Goal: Information Seeking & Learning: Understand process/instructions

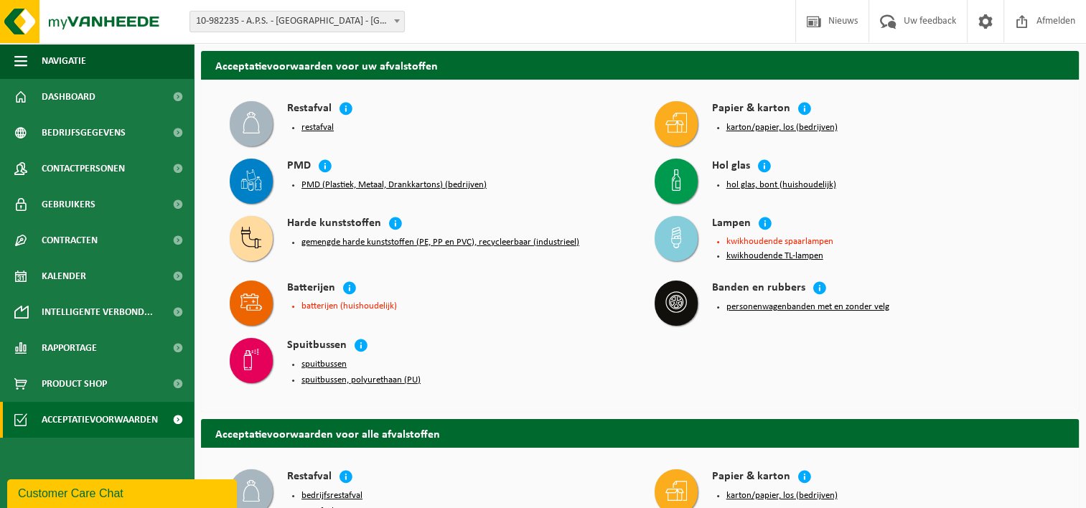
click at [767, 185] on button "hol glas, bont (huishoudelijk)" at bounding box center [782, 184] width 110 height 11
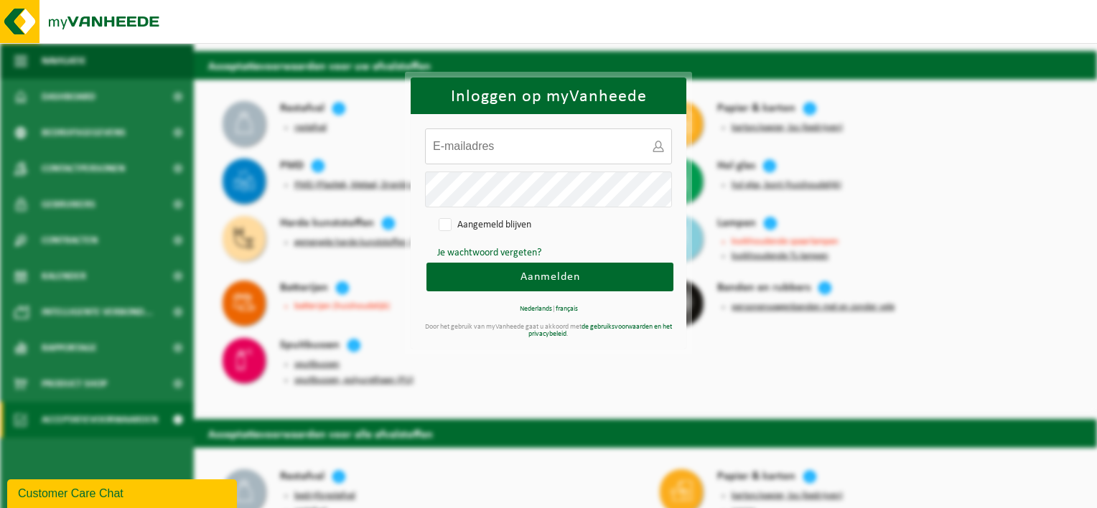
type input "gilian.schellinck@aps.be"
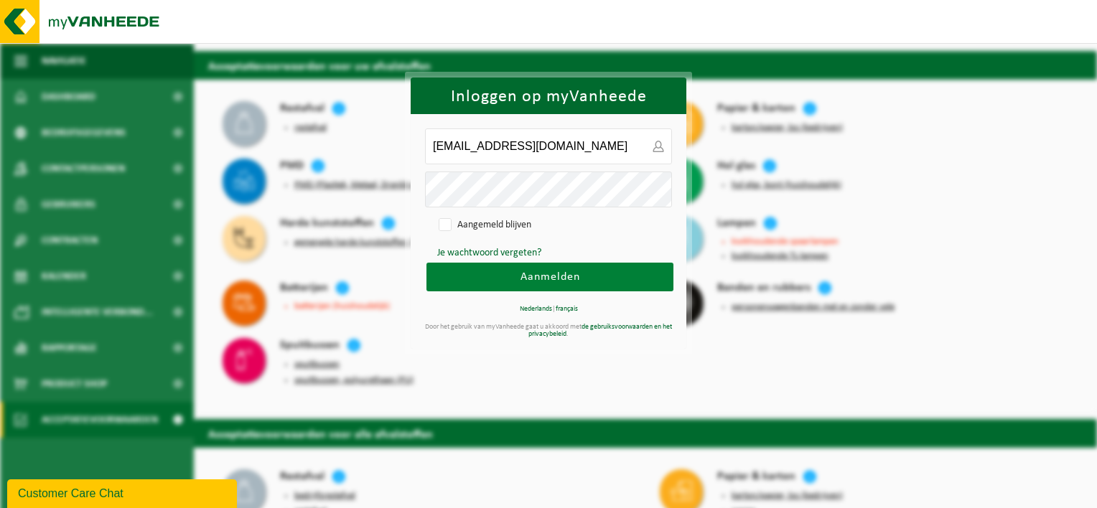
click at [583, 274] on button "Aanmelden" at bounding box center [549, 277] width 247 height 29
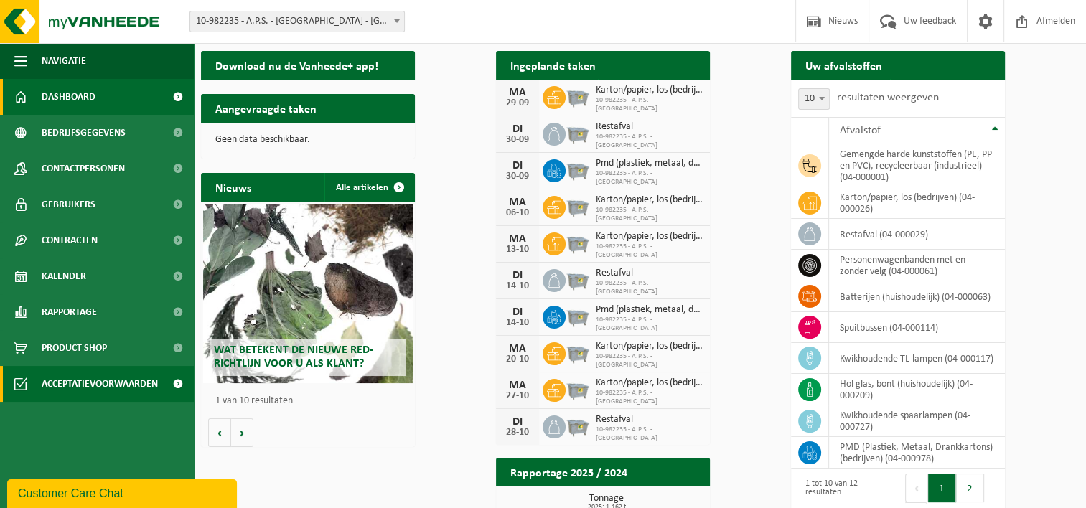
click at [66, 389] on span "Acceptatievoorwaarden" at bounding box center [100, 384] width 116 height 36
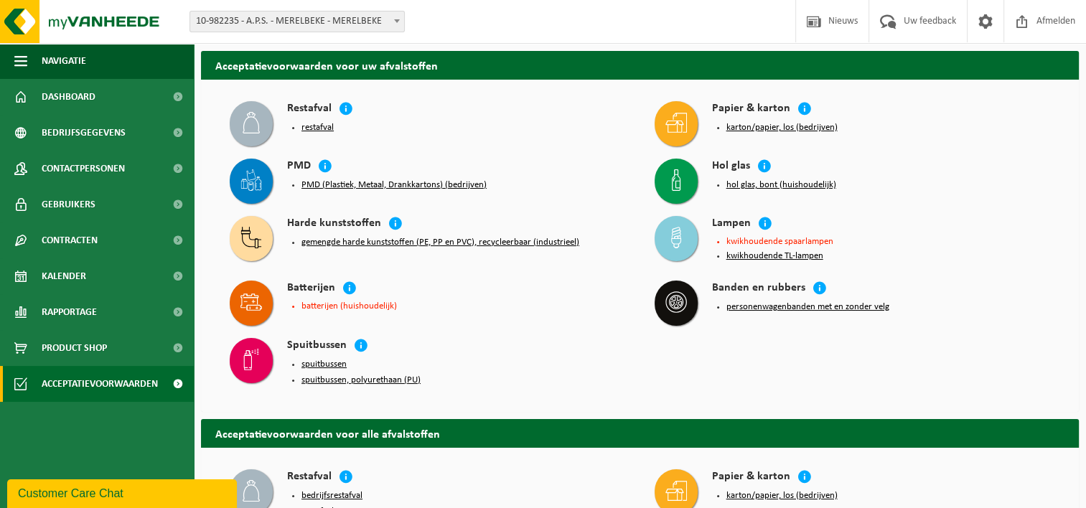
click at [748, 185] on button "hol glas, bont (huishoudelijk)" at bounding box center [782, 184] width 110 height 11
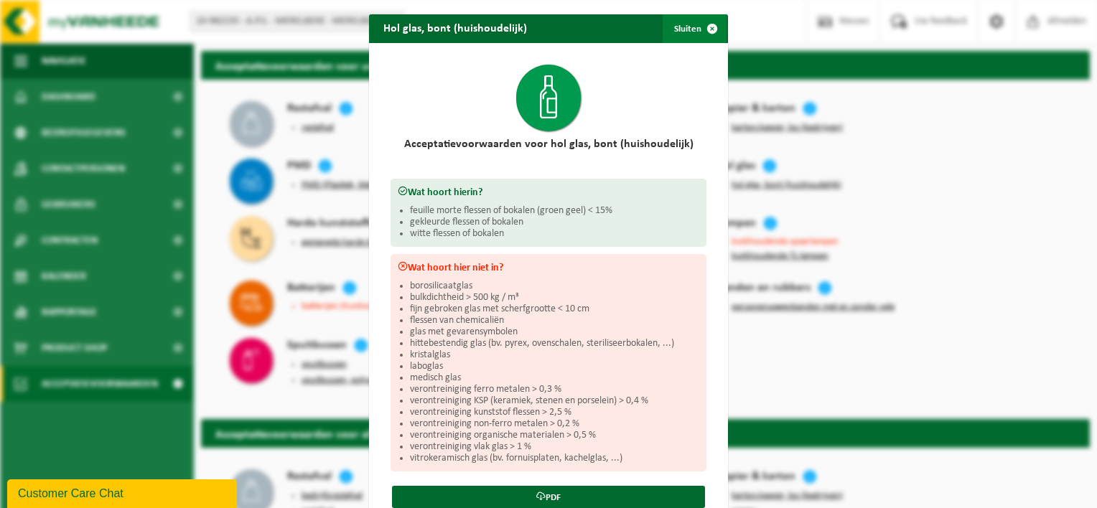
click at [709, 25] on span "button" at bounding box center [712, 28] width 29 height 29
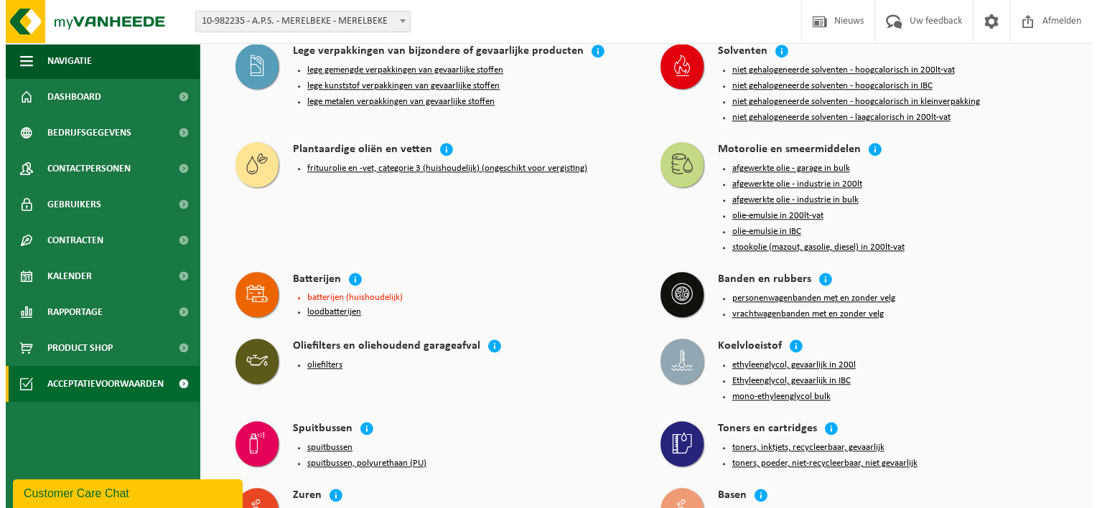
scroll to position [1508, 0]
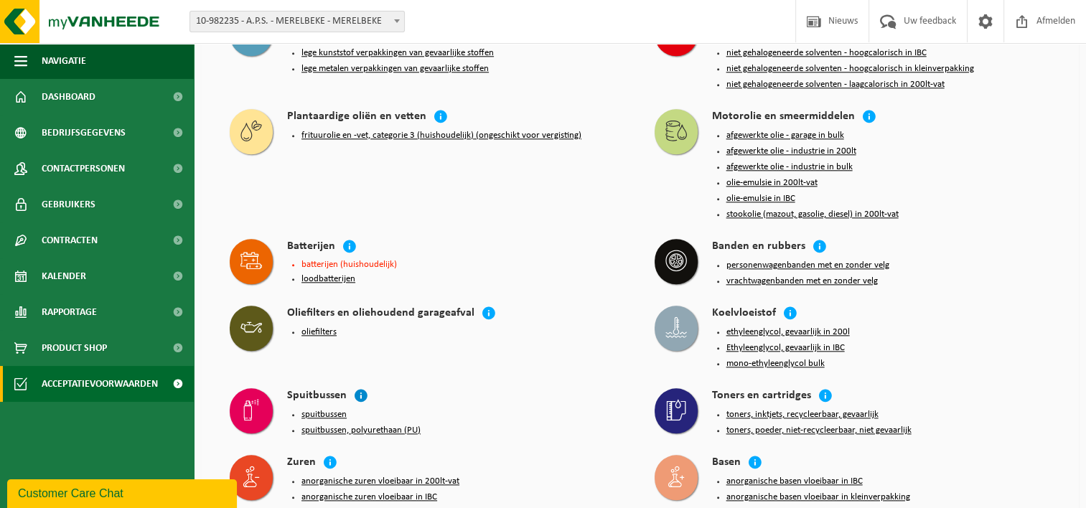
click at [359, 388] on icon at bounding box center [361, 395] width 14 height 14
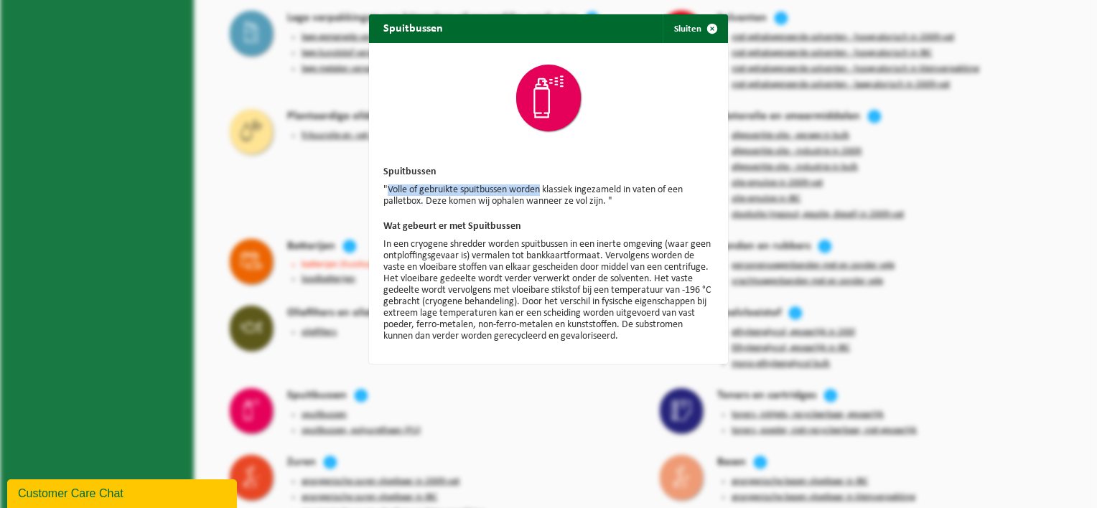
drag, startPoint x: 381, startPoint y: 187, endPoint x: 538, endPoint y: 180, distance: 157.4
click at [538, 180] on div "Spuitbussen "Volle of gebruikte spuitbussen worden klassiek ingezameld in vaten…" at bounding box center [548, 203] width 359 height 321
click at [349, 324] on div "Spuitbussen Sluiten Spuitbussen "Volle of gebruikte spuitbussen worden klassiek…" at bounding box center [548, 254] width 1097 height 508
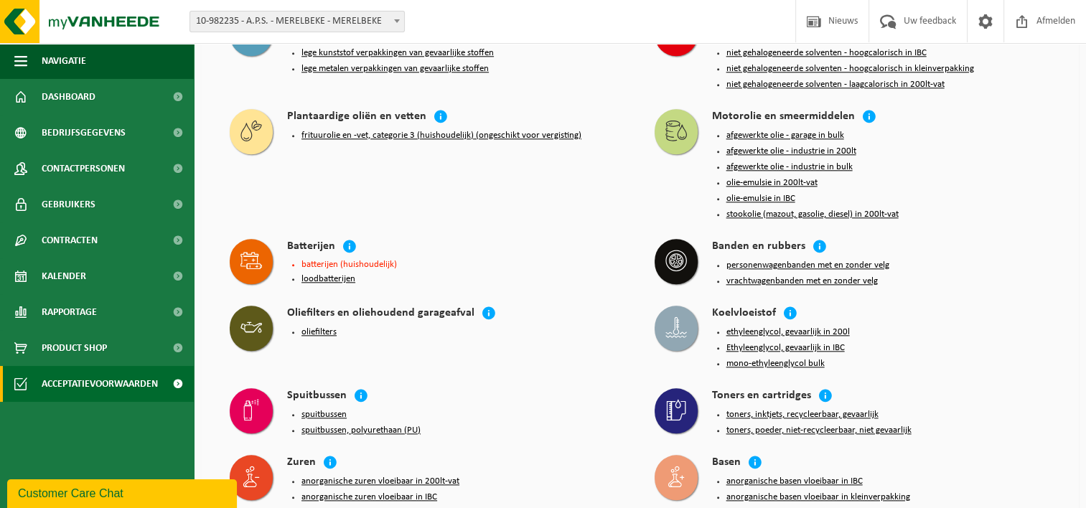
click at [325, 425] on button "spuitbussen, polyurethaan (PU)" at bounding box center [361, 430] width 119 height 11
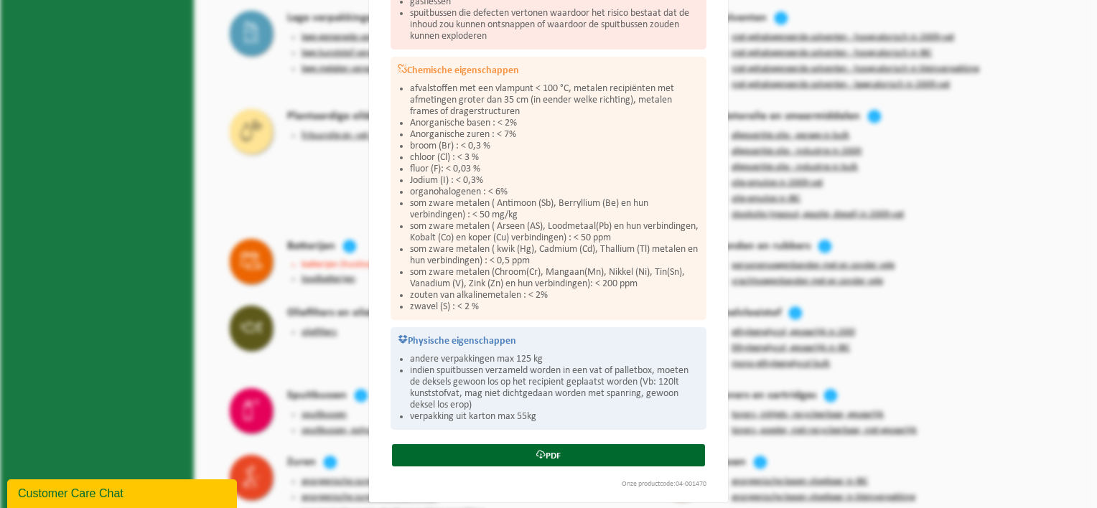
scroll to position [276, 0]
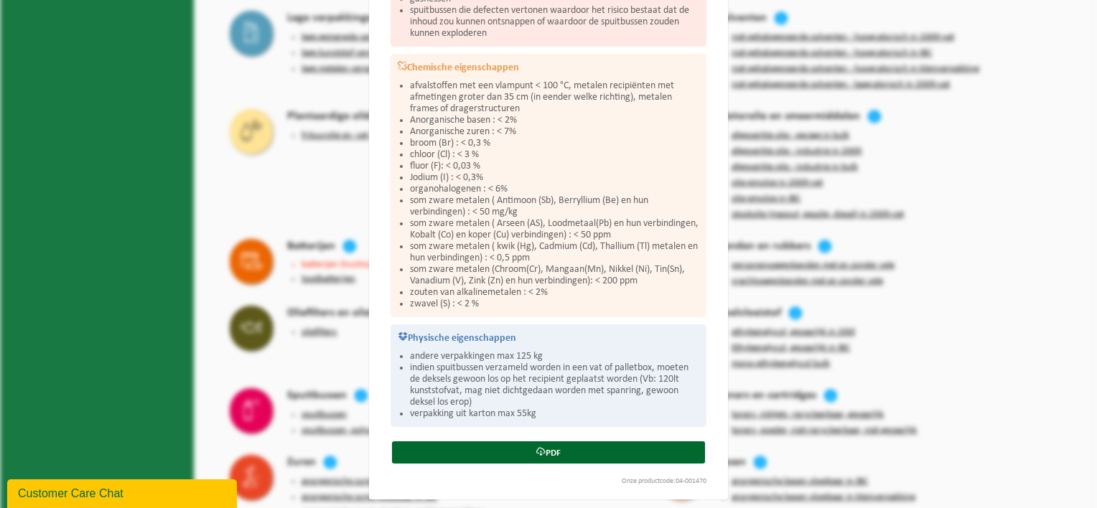
click at [270, 185] on div "Spuitbussen, polyurethaan (PU) Sluiten Acceptatievoorwaarden voor spuitbussen, …" at bounding box center [548, 254] width 1097 height 508
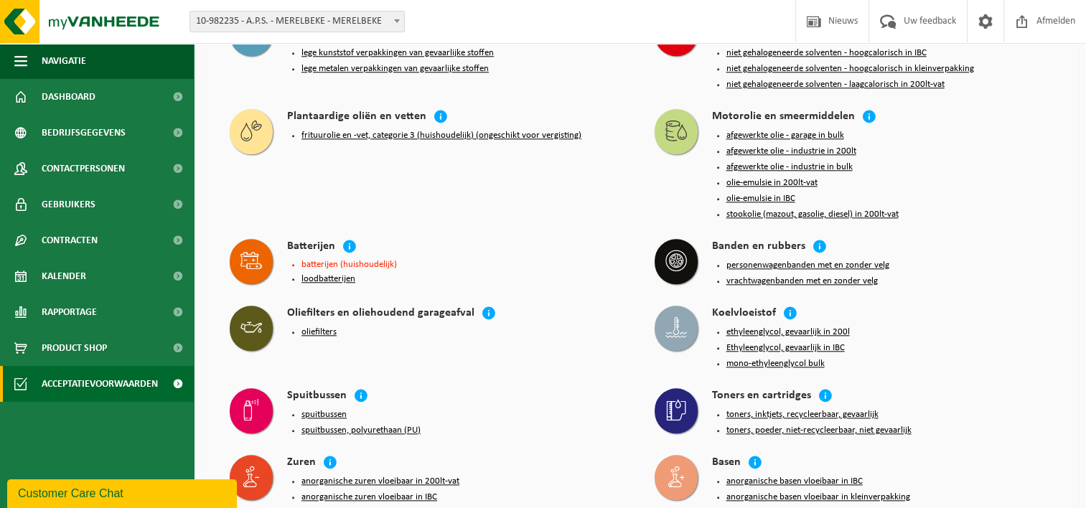
click at [322, 409] on button "spuitbussen" at bounding box center [324, 414] width 45 height 11
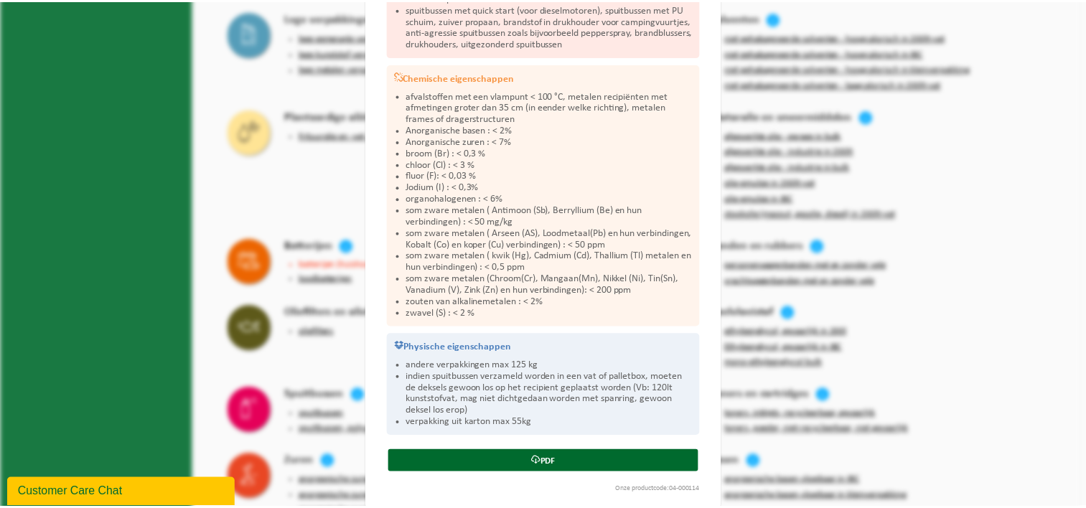
scroll to position [310, 0]
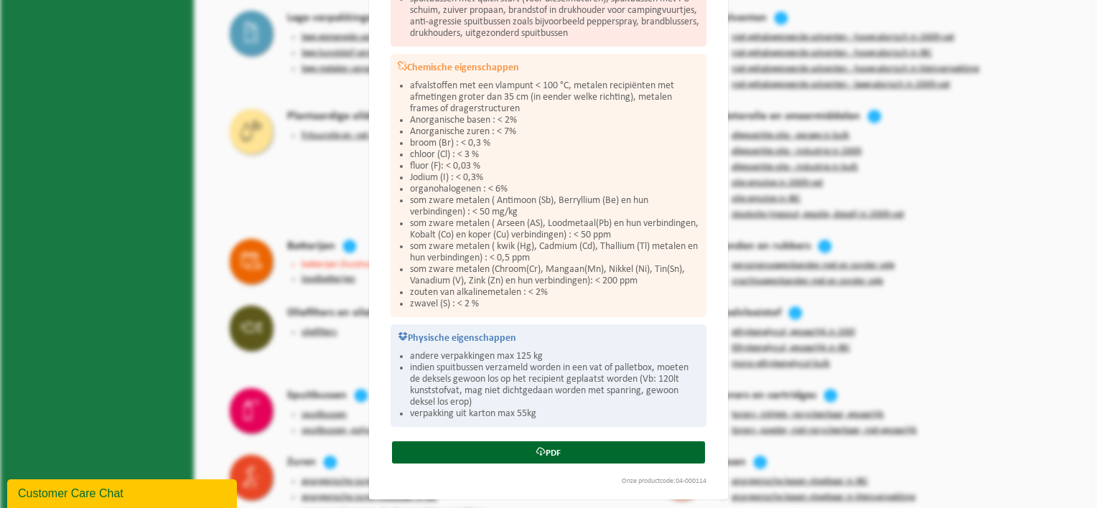
click at [292, 182] on div "Spuitbussen Sluiten Acceptatievoorwaarden voor spuitbussen Wat hoort hierin? vo…" at bounding box center [548, 254] width 1097 height 508
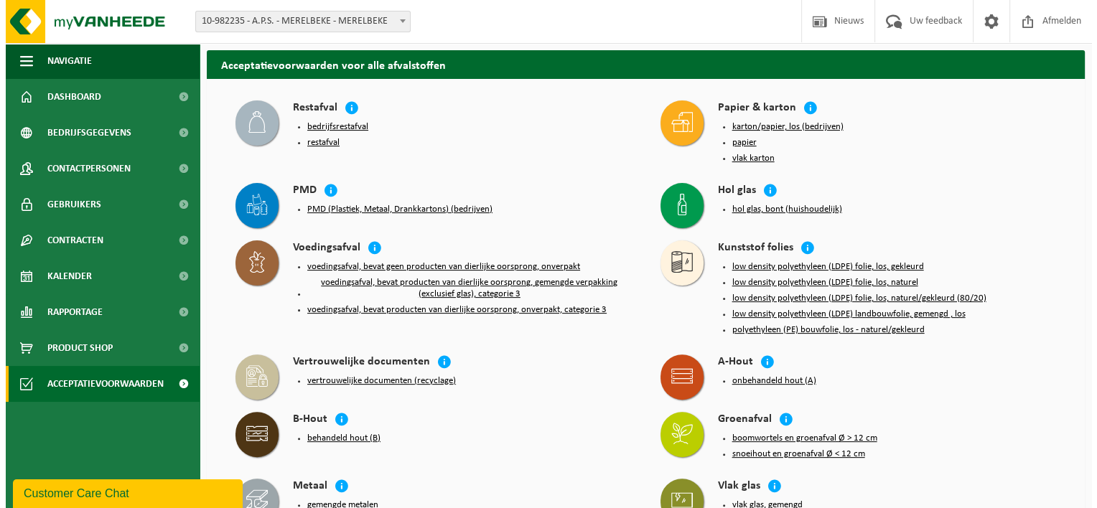
scroll to position [287, 0]
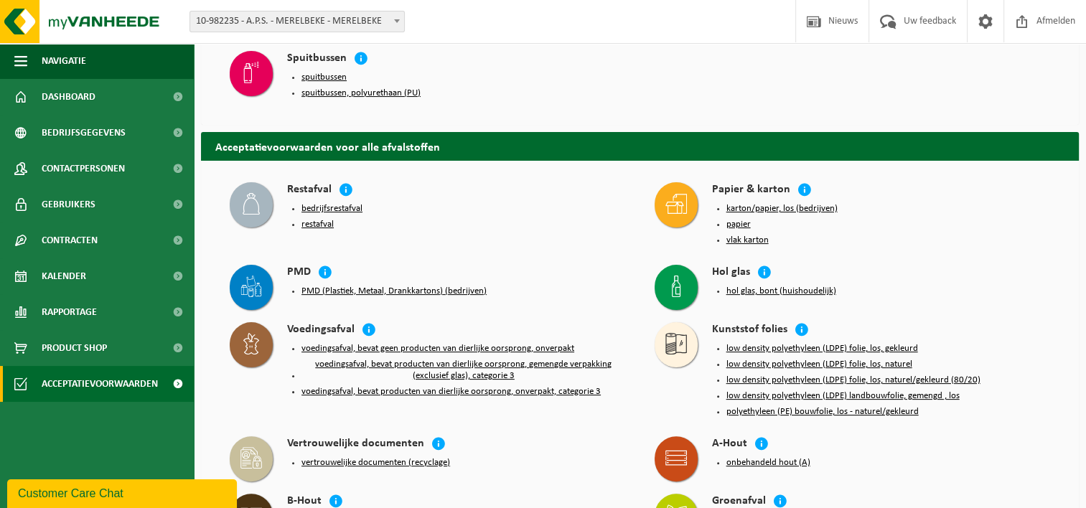
click at [342, 205] on button "bedrijfsrestafval" at bounding box center [332, 208] width 61 height 11
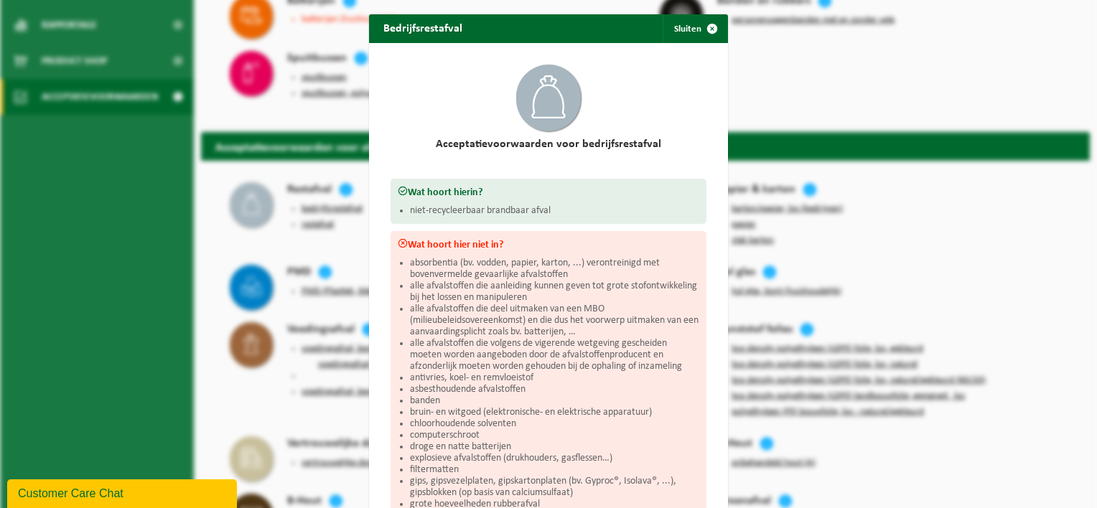
click at [243, 235] on div "Bedrijfsrestafval Sluiten Acceptatievoorwaarden voor bedrijfsrestafval Wat hoor…" at bounding box center [548, 254] width 1097 height 508
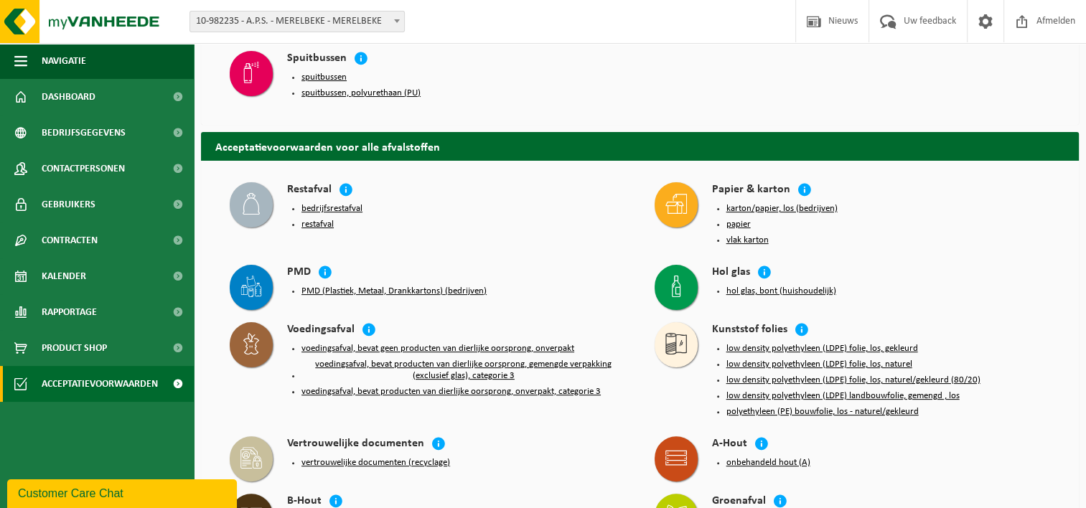
click at [324, 204] on button "bedrijfsrestafval" at bounding box center [332, 208] width 61 height 11
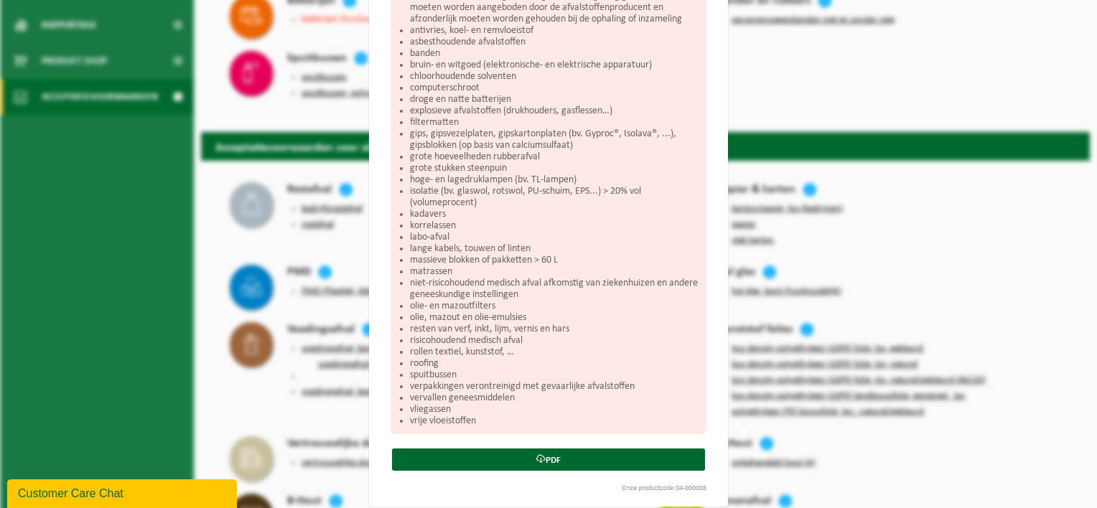
scroll to position [357, 0]
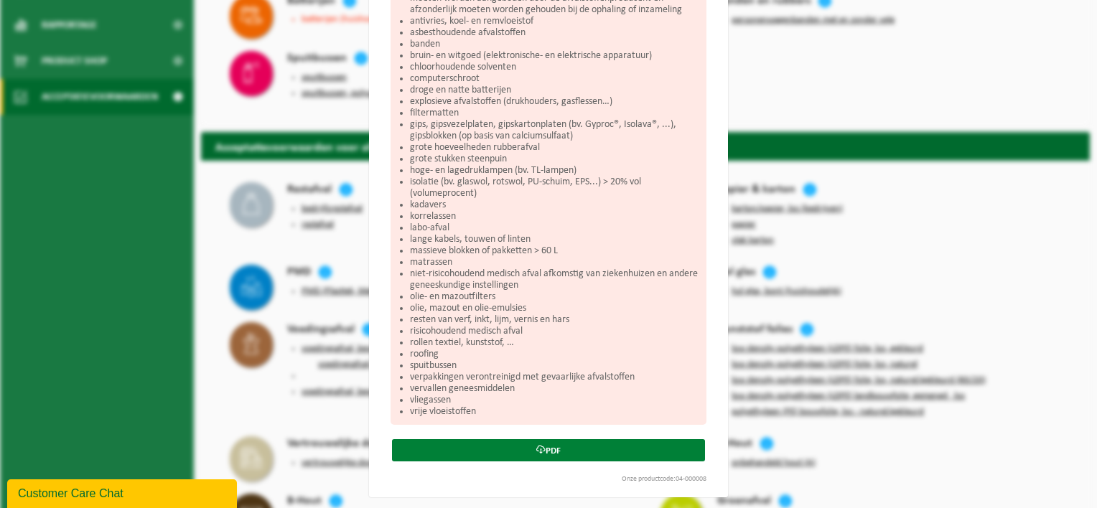
click at [542, 445] on link "PDF" at bounding box center [548, 450] width 313 height 22
